Goal: Transaction & Acquisition: Book appointment/travel/reservation

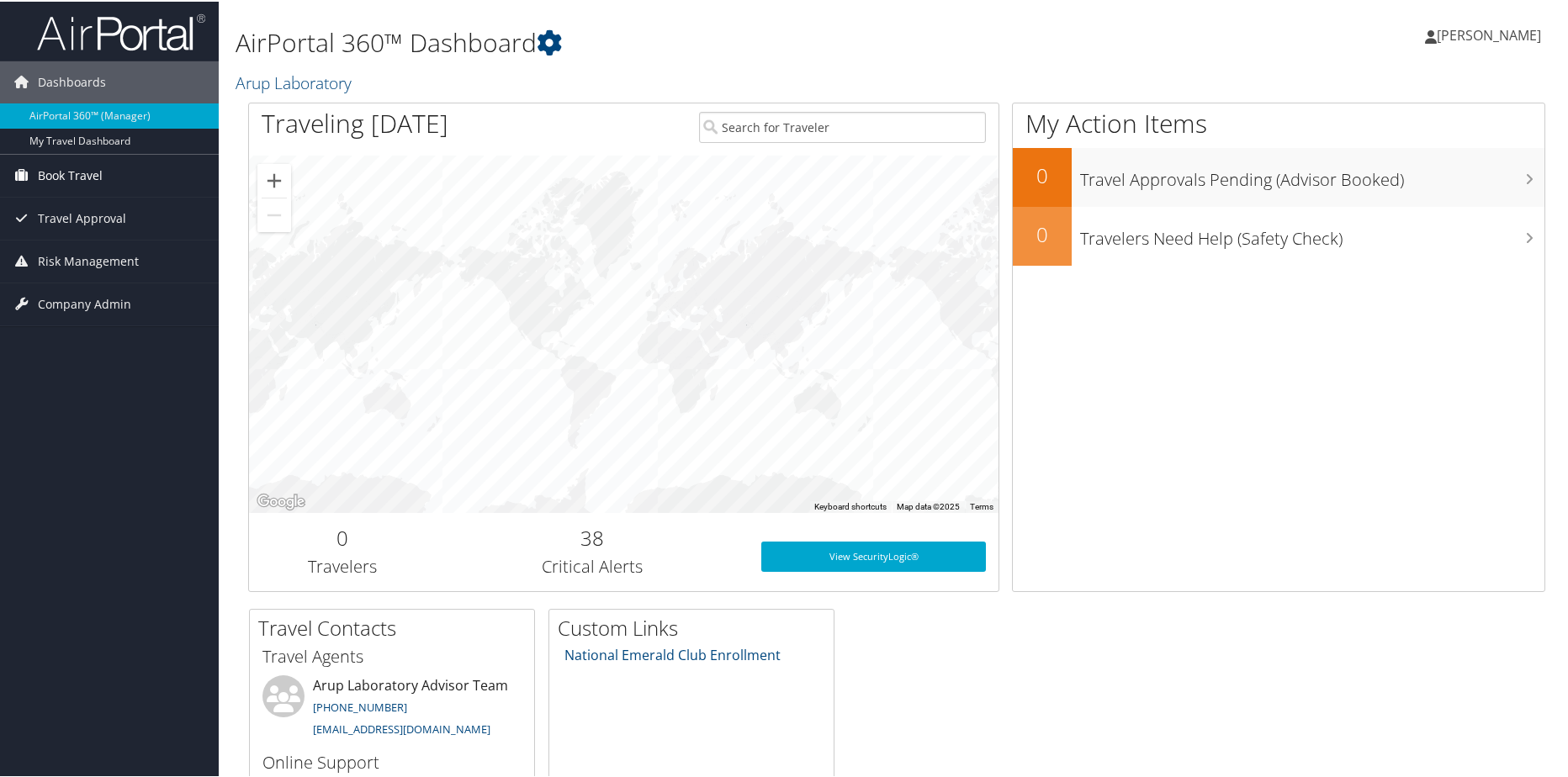
click at [60, 170] on span "Book Travel" at bounding box center [70, 173] width 65 height 42
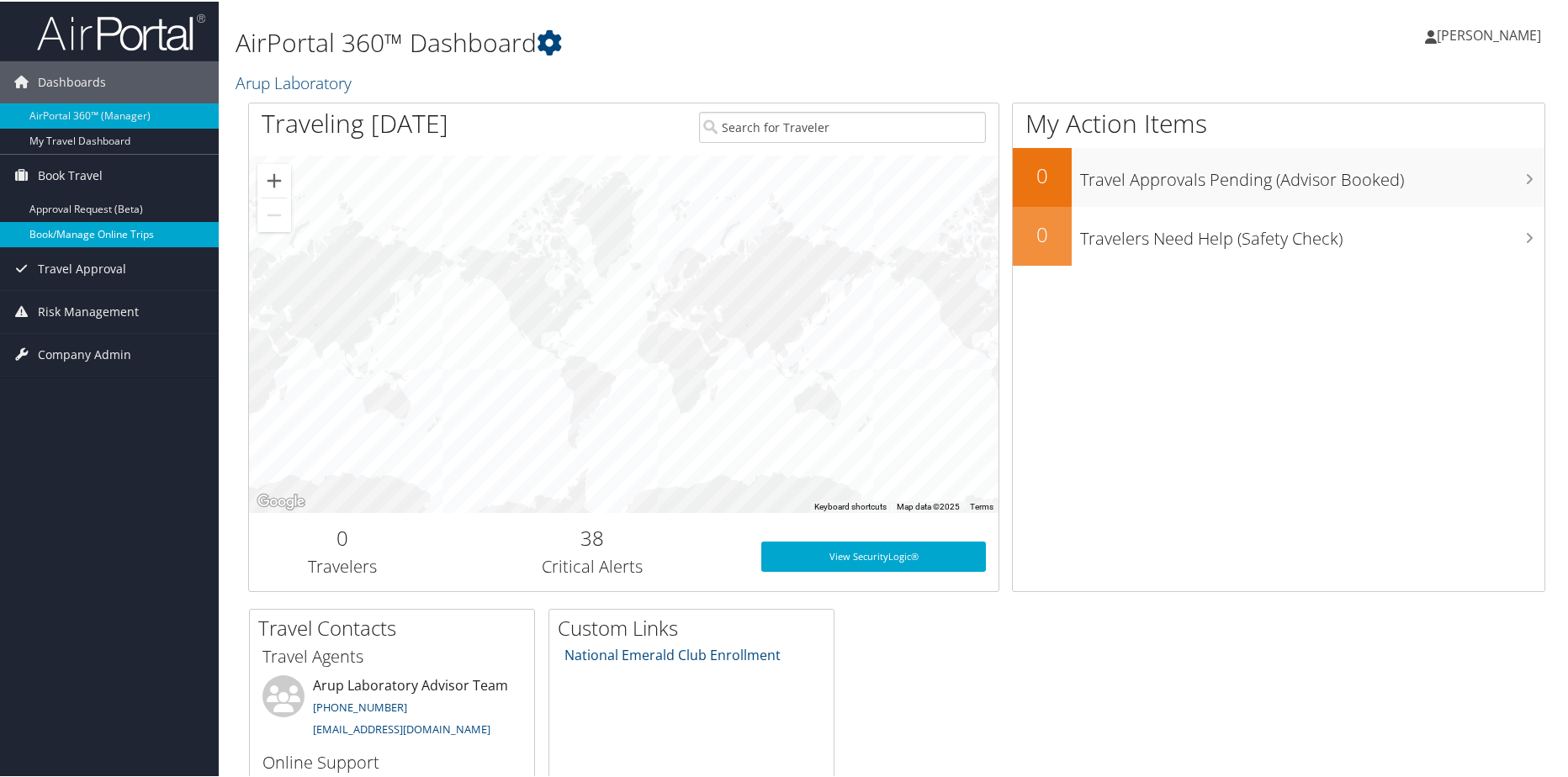
click at [115, 228] on link "Book/Manage Online Trips" at bounding box center [109, 233] width 218 height 25
click at [1448, 32] on span "[PERSON_NAME]" at bounding box center [1489, 33] width 104 height 18
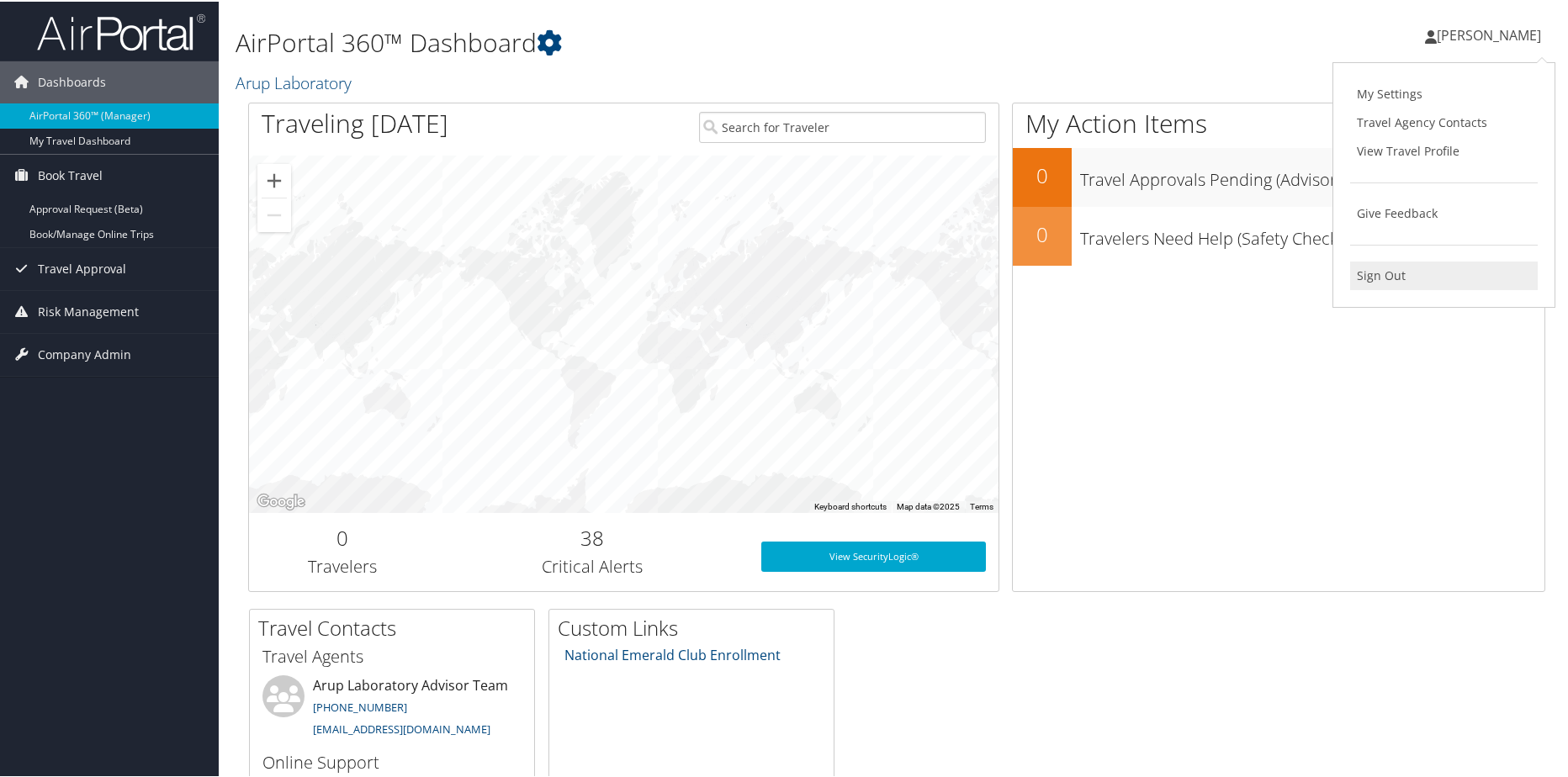
click at [1385, 276] on link "Sign Out" at bounding box center [1443, 274] width 188 height 29
